Goal: Task Accomplishment & Management: Use online tool/utility

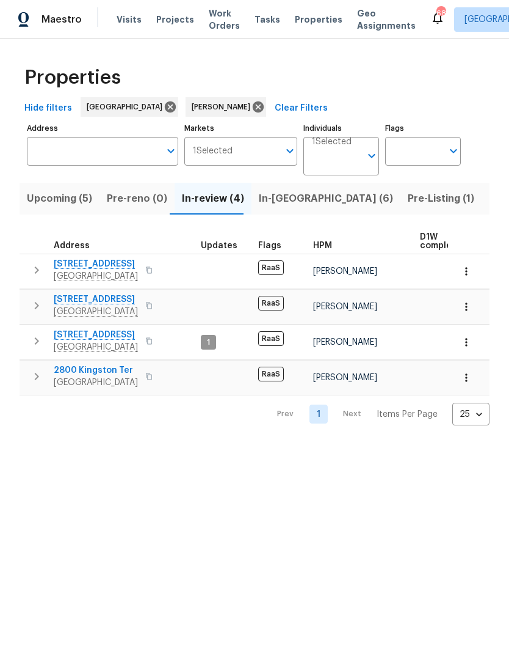
click at [40, 347] on icon "button" at bounding box center [36, 341] width 15 height 15
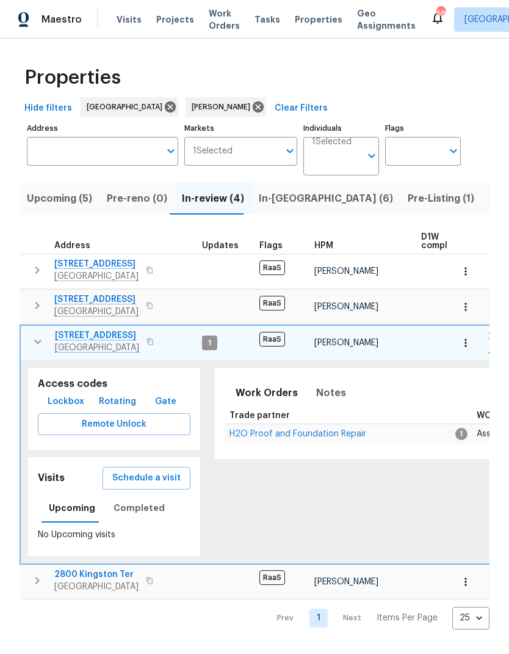
click at [321, 437] on span "H2O Proof and Foundation Repair" at bounding box center [298, 433] width 137 height 9
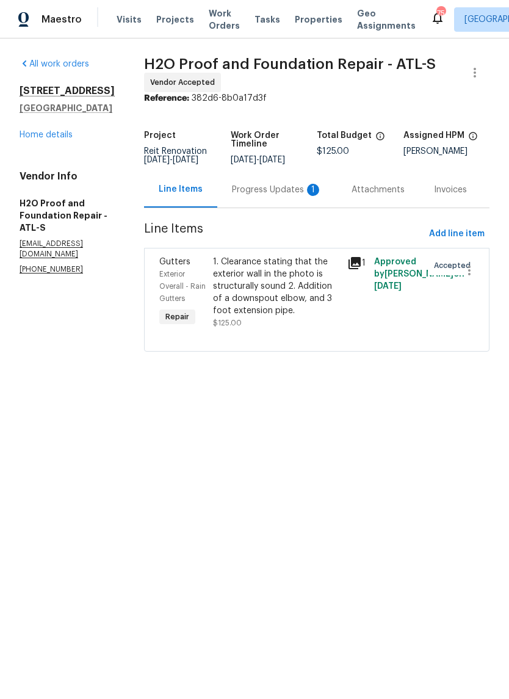
click at [250, 190] on div "Progress Updates 1" at bounding box center [277, 190] width 90 height 12
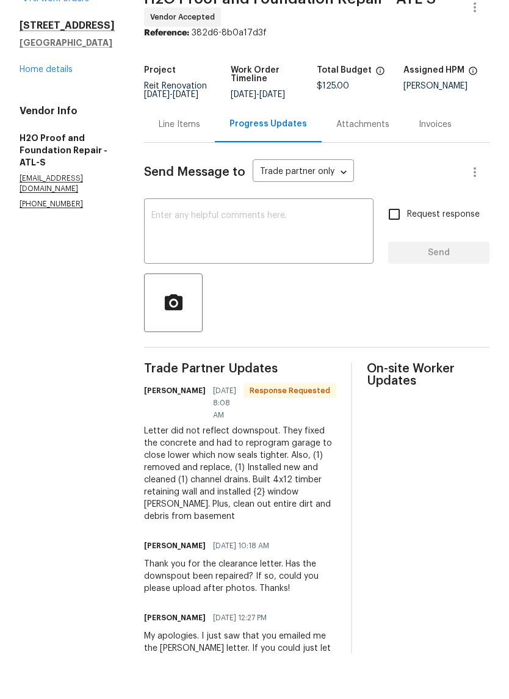
scroll to position [19, 0]
click at [159, 165] on div "Line Items" at bounding box center [180, 171] width 42 height 12
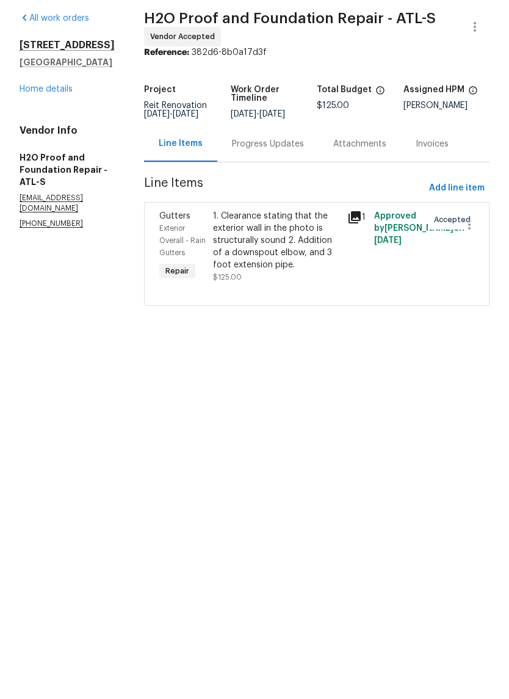
click at [269, 256] on div "1. Clearance stating that the exterior wall in the photo is structurally sound …" at bounding box center [276, 286] width 127 height 61
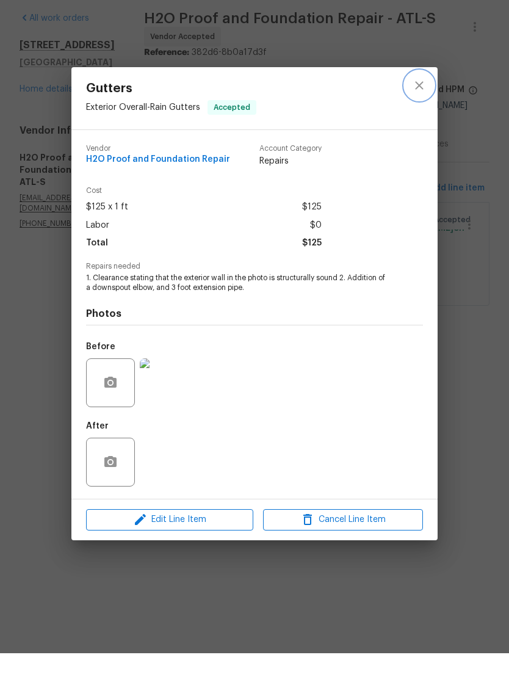
click at [415, 124] on icon "close" at bounding box center [419, 131] width 15 height 15
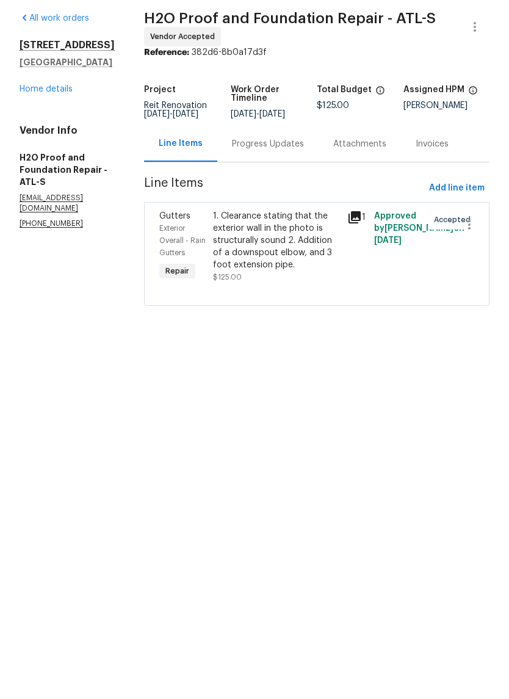
click at [237, 184] on div "Progress Updates" at bounding box center [268, 190] width 72 height 12
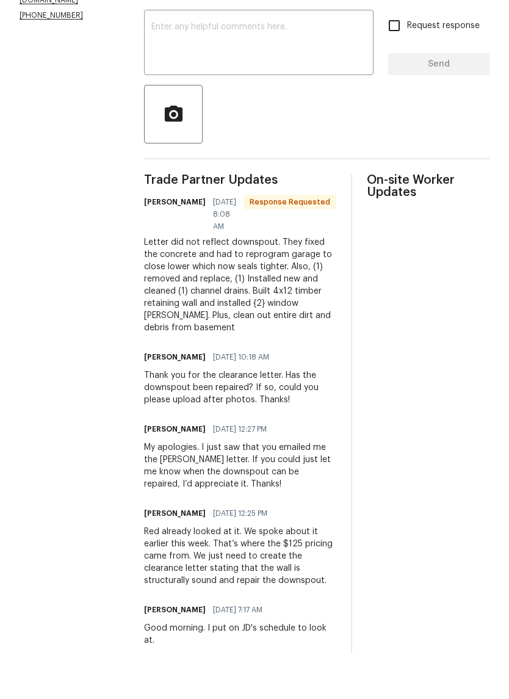
scroll to position [208, 0]
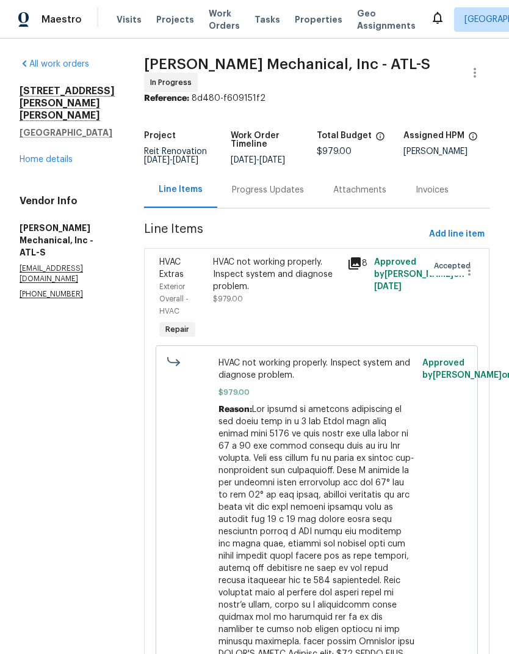
click at [57, 155] on link "Home details" at bounding box center [46, 159] width 53 height 9
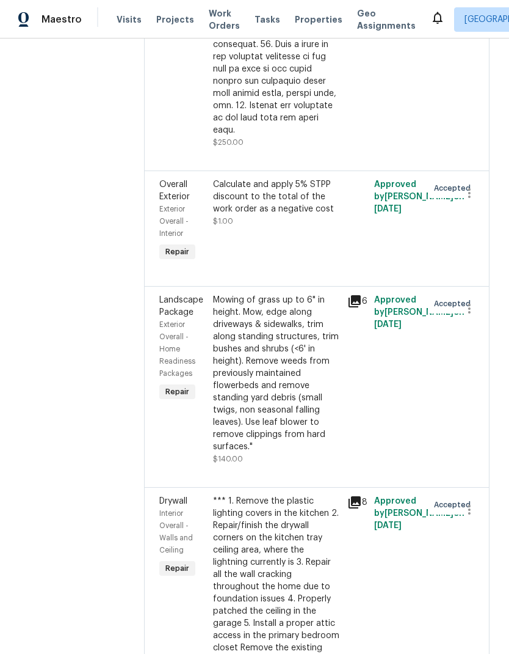
scroll to position [1981, 0]
click at [359, 296] on icon at bounding box center [355, 302] width 12 height 12
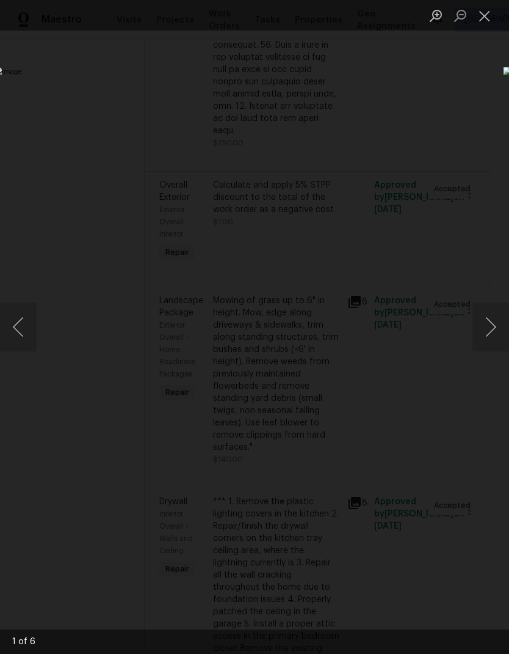
click at [489, 327] on button "Next image" at bounding box center [491, 326] width 37 height 49
click at [484, 326] on button "Next image" at bounding box center [491, 326] width 37 height 49
click at [487, 325] on button "Next image" at bounding box center [491, 326] width 37 height 49
click at [486, 326] on button "Next image" at bounding box center [491, 326] width 37 height 49
click at [484, 326] on button "Next image" at bounding box center [491, 326] width 37 height 49
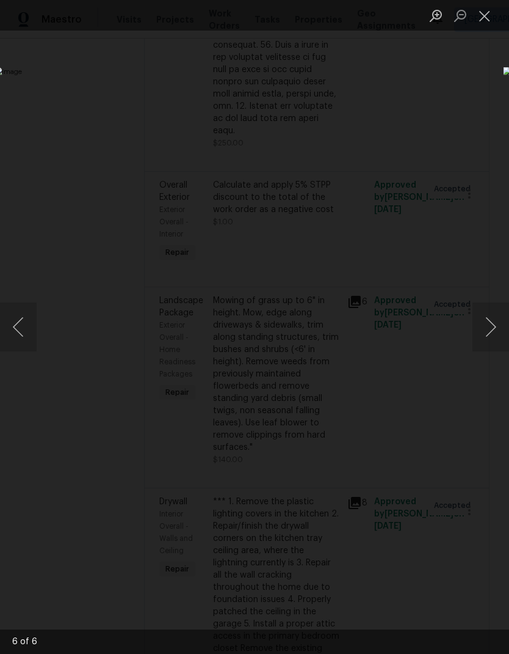
click at [488, 326] on button "Next image" at bounding box center [491, 326] width 37 height 49
click at [489, 14] on button "Close lightbox" at bounding box center [485, 15] width 24 height 21
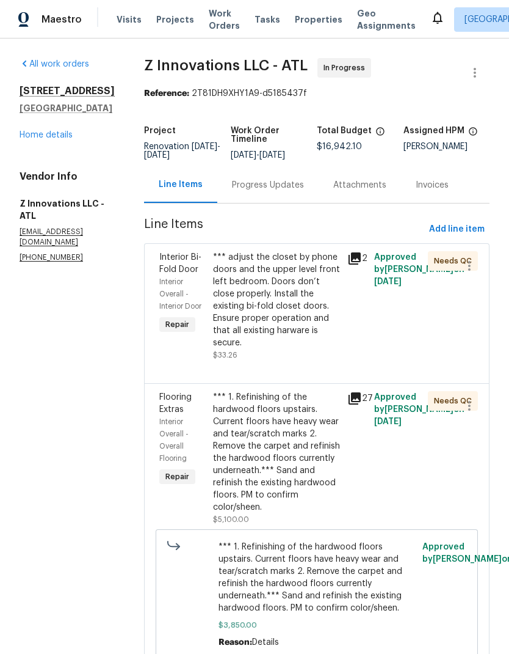
scroll to position [0, 0]
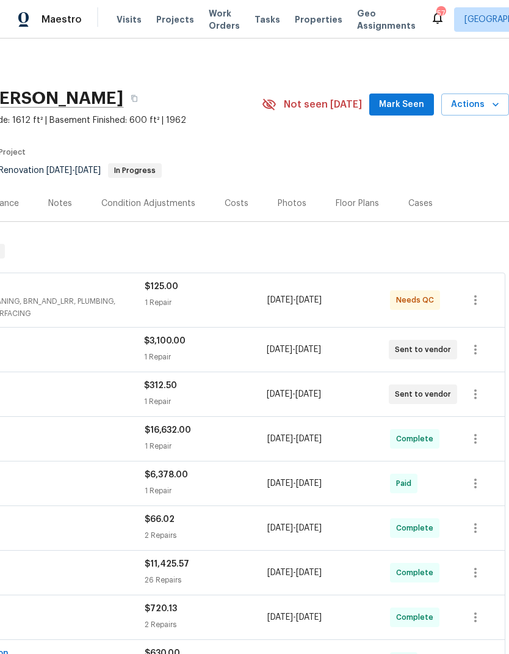
scroll to position [0, 181]
click at [487, 103] on span "Actions" at bounding box center [475, 104] width 48 height 15
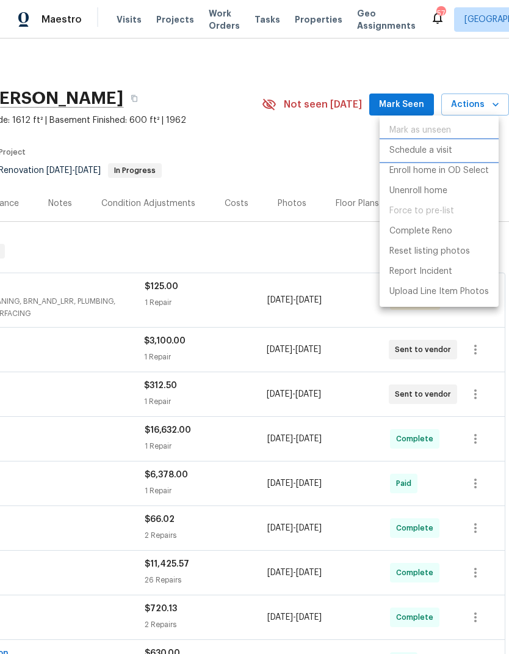
click at [443, 147] on p "Schedule a visit" at bounding box center [421, 150] width 63 height 13
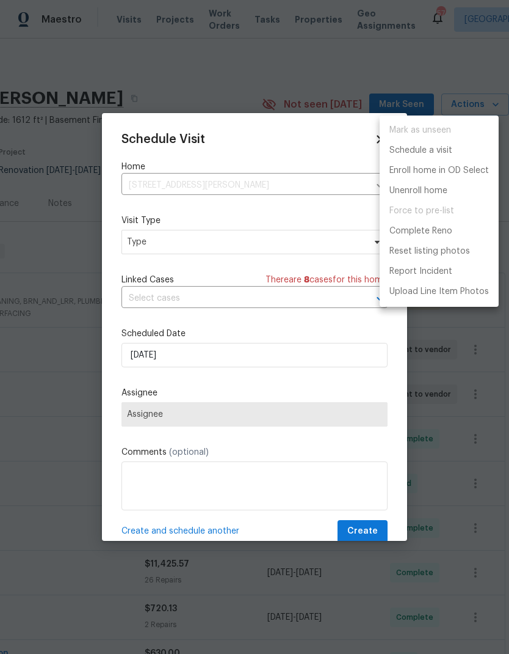
click at [210, 246] on div at bounding box center [254, 327] width 509 height 654
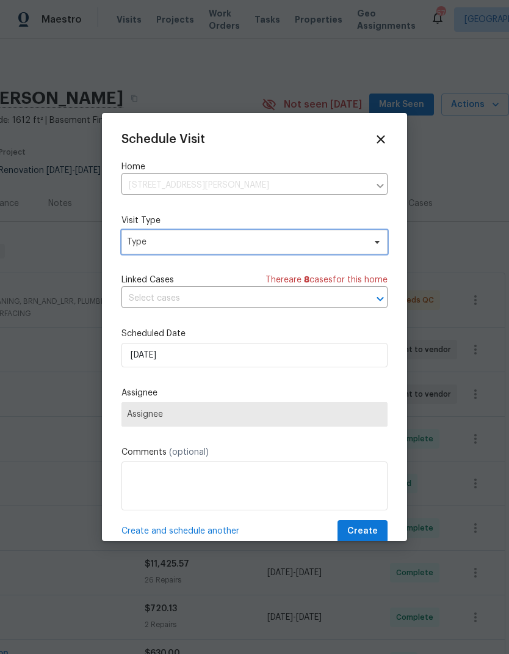
click at [368, 238] on span "Type" at bounding box center [255, 242] width 266 height 24
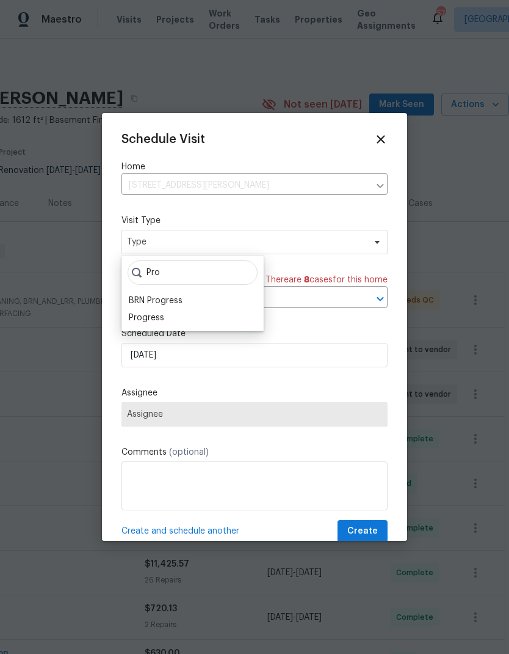
type input "Pro"
click at [153, 319] on div "Progress" at bounding box center [146, 318] width 35 height 12
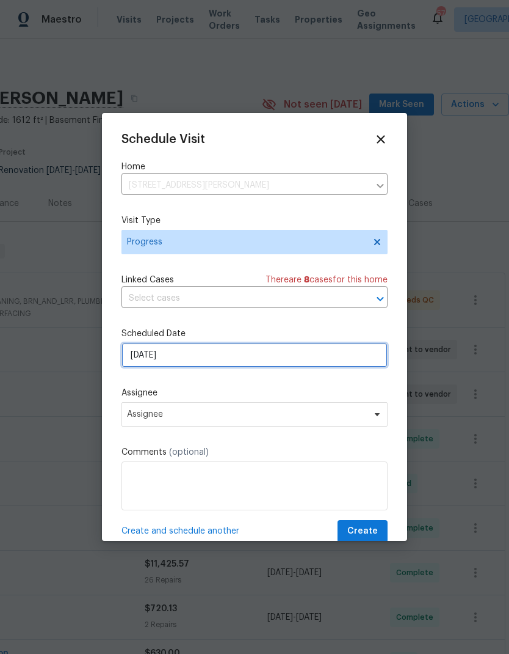
click at [239, 363] on input "8/13/2025" at bounding box center [255, 355] width 266 height 24
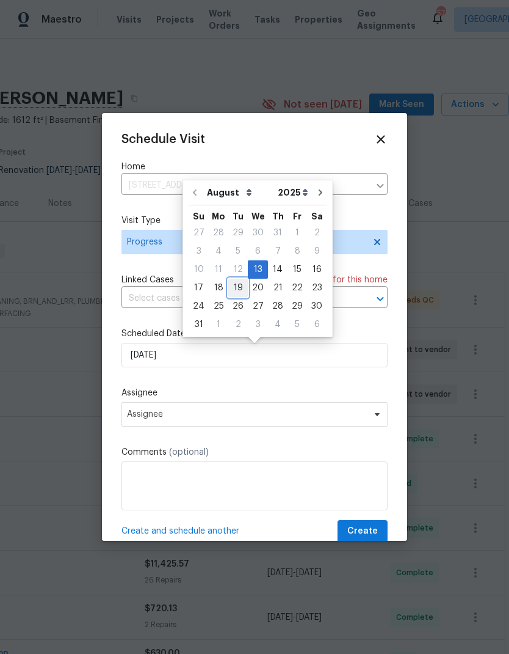
click at [235, 285] on div "19" at bounding box center [238, 287] width 20 height 17
type input "8/19/2025"
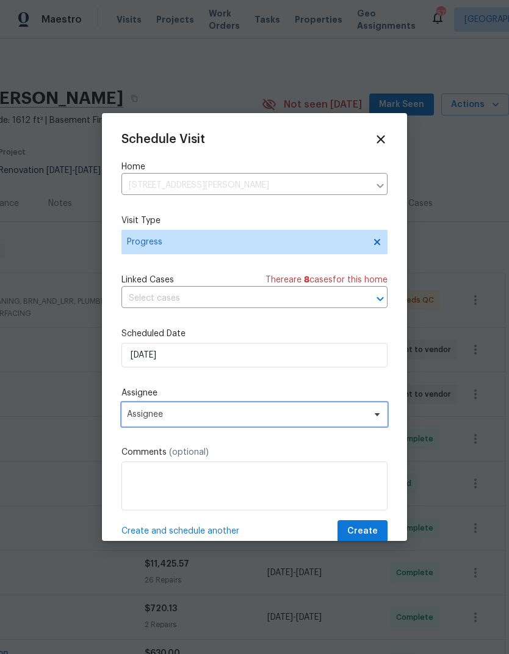
click at [324, 419] on span "Assignee" at bounding box center [246, 414] width 239 height 10
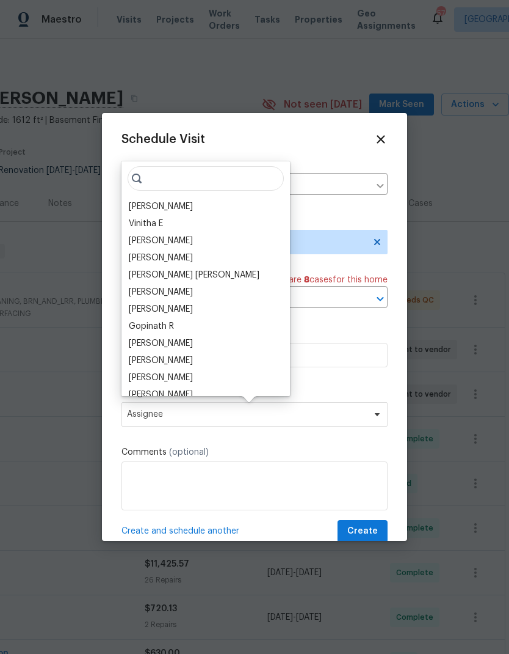
click at [178, 206] on div "[PERSON_NAME]" at bounding box center [161, 206] width 64 height 12
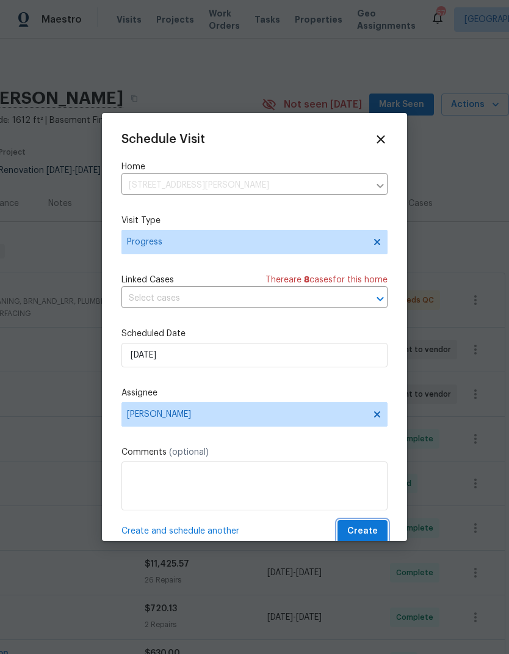
click at [373, 530] on span "Create" at bounding box center [363, 531] width 31 height 15
